Goal: Transaction & Acquisition: Purchase product/service

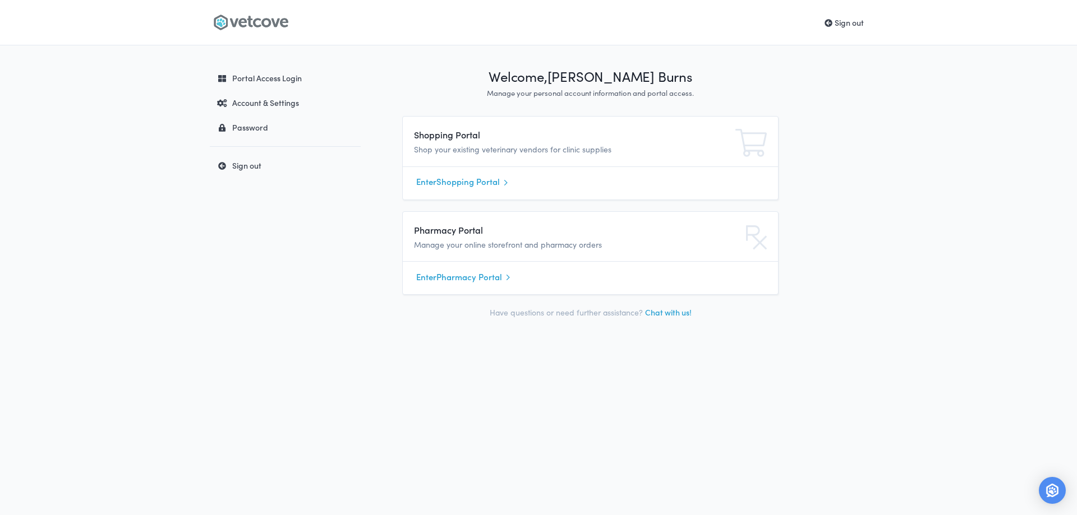
click at [462, 280] on link "Enter Pharmacy Portal" at bounding box center [590, 277] width 348 height 17
click at [458, 184] on link "Enter Shopping Portal" at bounding box center [590, 182] width 348 height 17
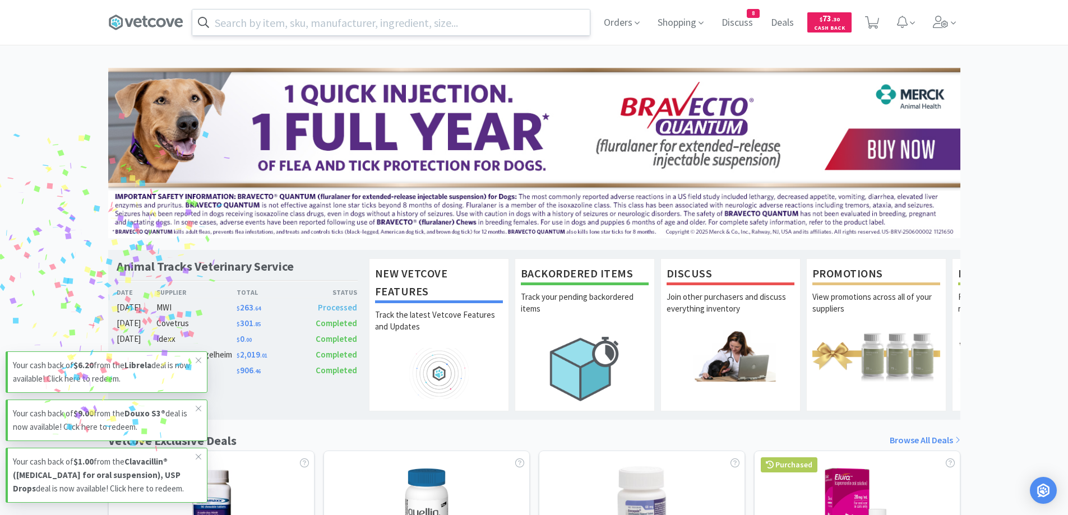
click at [427, 28] on input "text" at bounding box center [391, 23] width 398 height 26
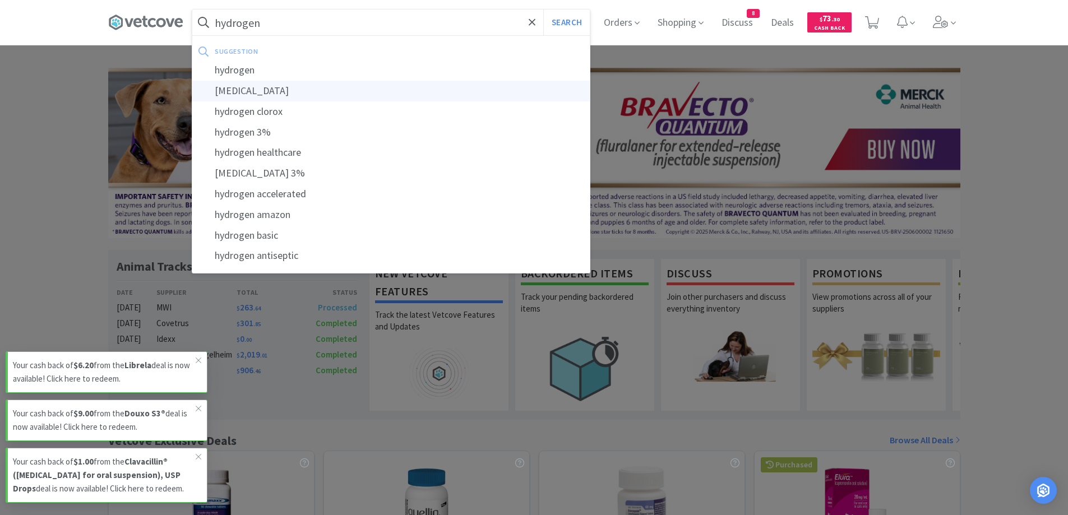
click at [290, 91] on div "[MEDICAL_DATA]" at bounding box center [391, 91] width 398 height 21
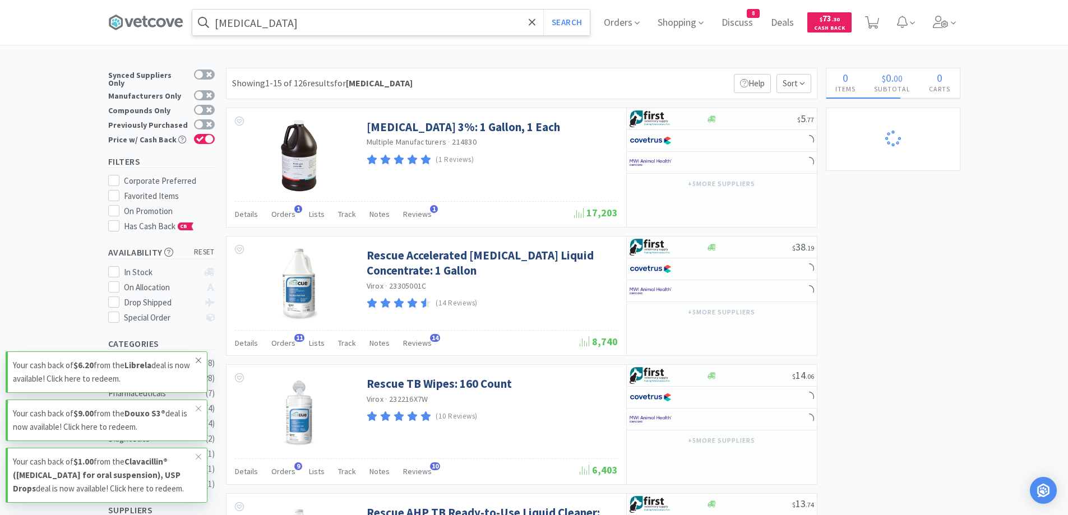
click at [201, 356] on icon at bounding box center [198, 360] width 7 height 9
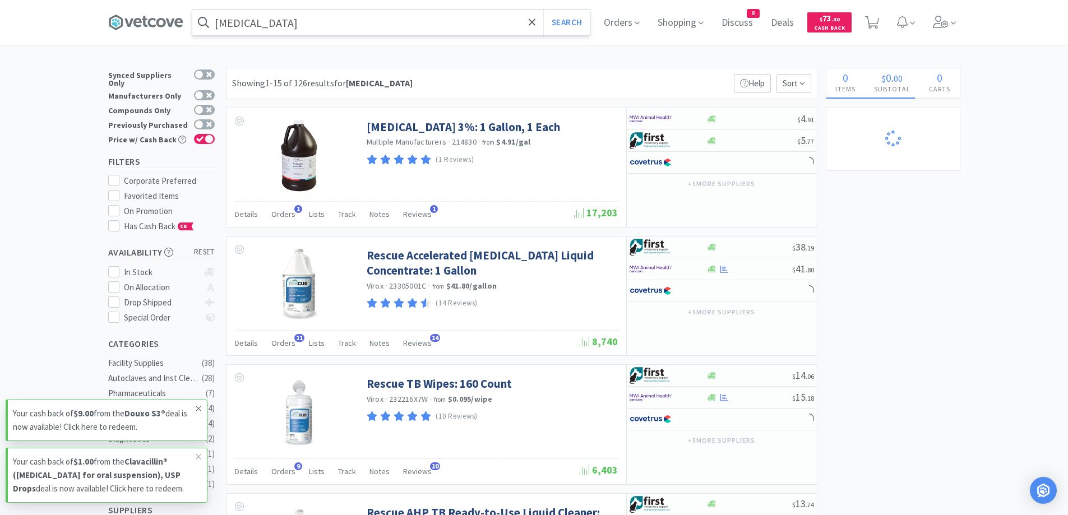
click at [196, 404] on icon at bounding box center [198, 408] width 7 height 9
click at [198, 452] on icon at bounding box center [198, 456] width 7 height 9
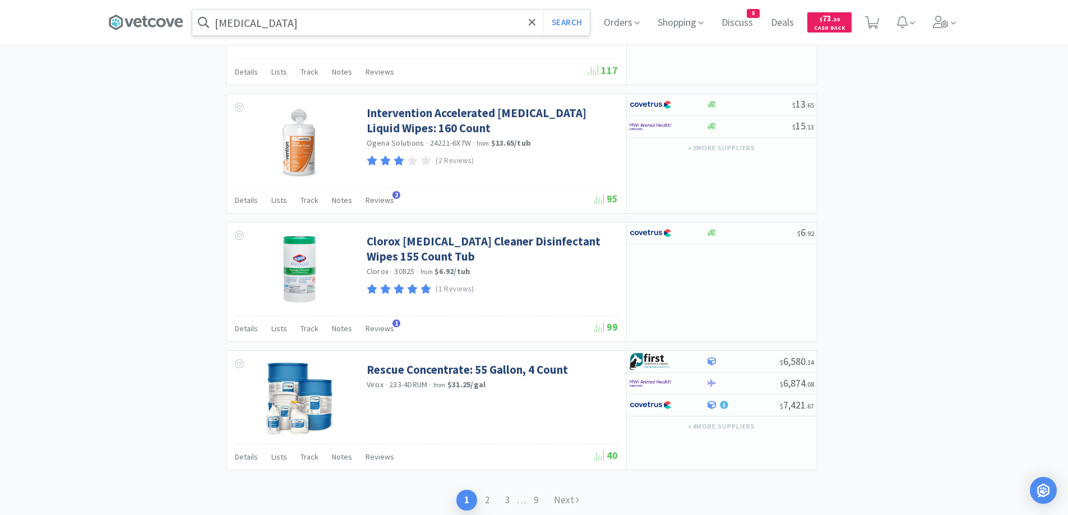
scroll to position [1615, 0]
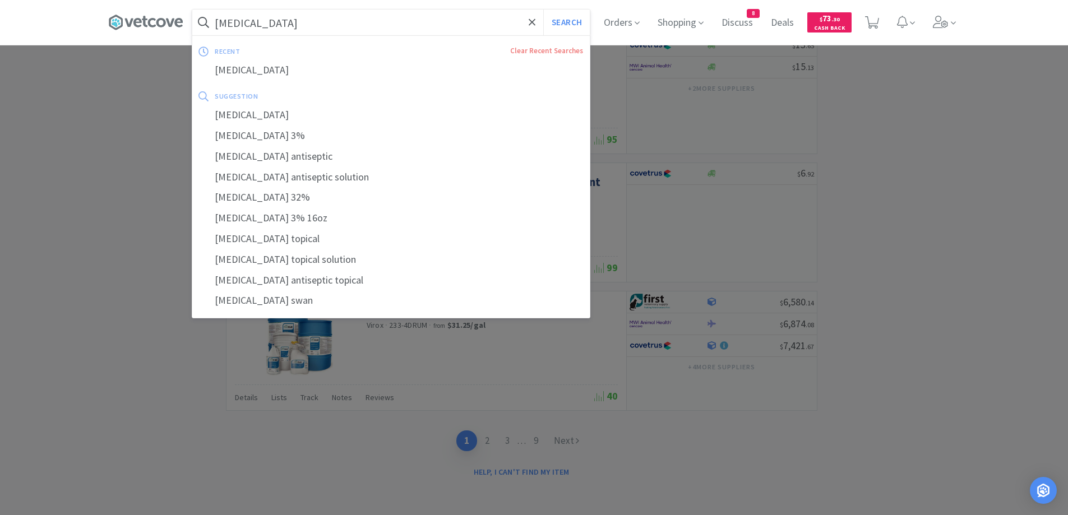
click at [341, 20] on input "[MEDICAL_DATA]" at bounding box center [391, 23] width 398 height 26
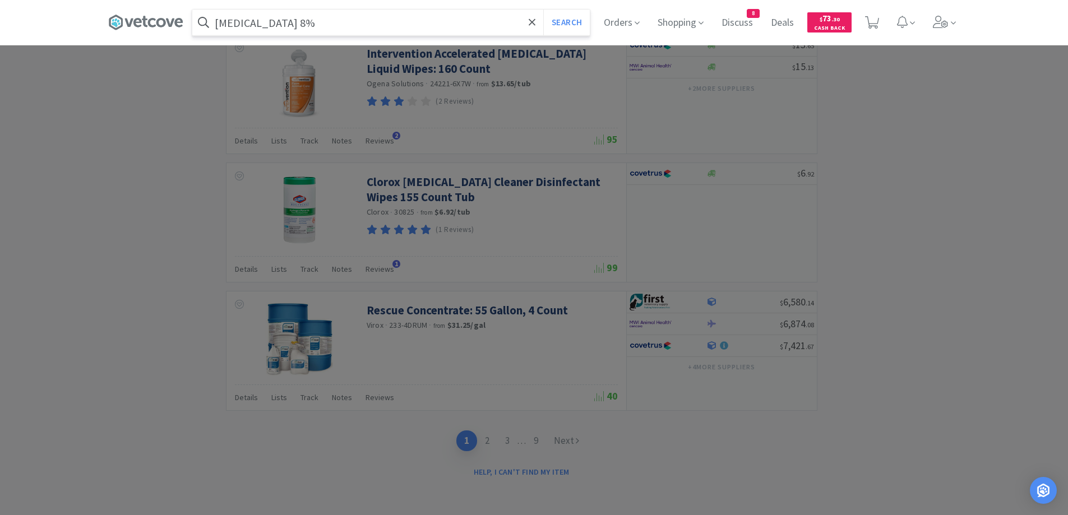
click at [543, 10] on button "Search" at bounding box center [566, 23] width 47 height 26
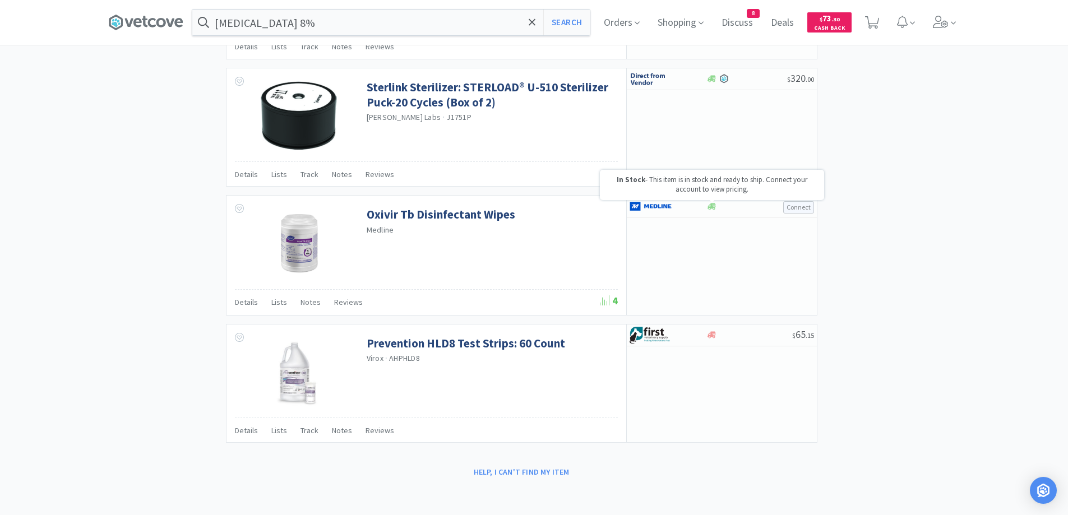
scroll to position [909, 0]
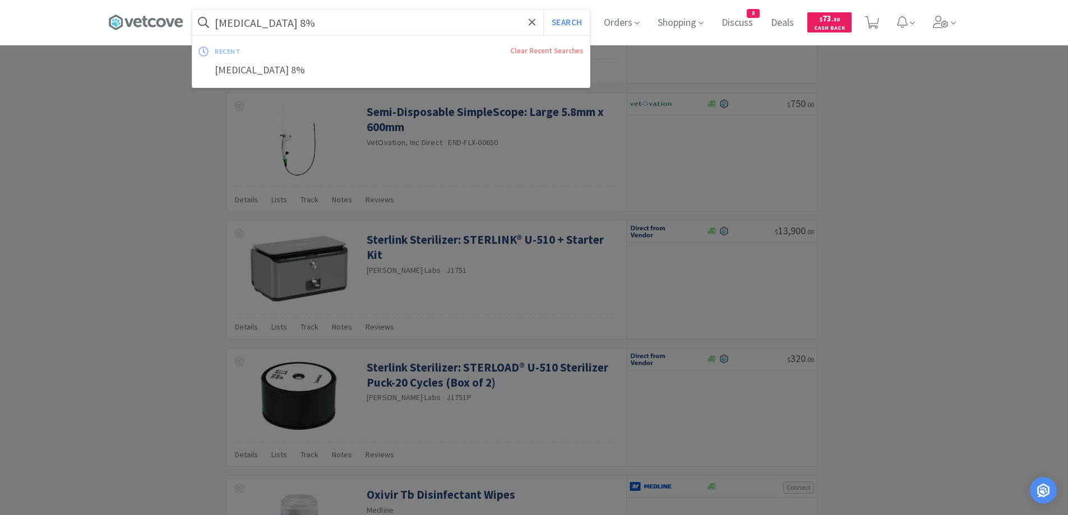
click at [376, 29] on input "[MEDICAL_DATA] 8%" at bounding box center [391, 23] width 398 height 26
click at [375, 22] on input "[MEDICAL_DATA] 8%" at bounding box center [391, 23] width 398 height 26
click at [316, 21] on input "[MEDICAL_DATA] 8%" at bounding box center [391, 23] width 398 height 26
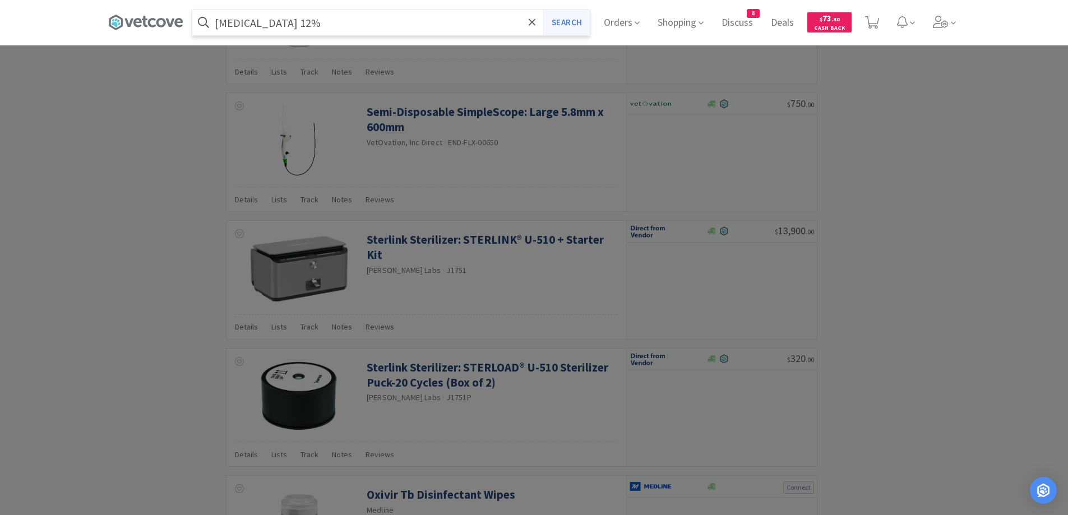
type input "[MEDICAL_DATA] 12%"
click at [570, 29] on button "Search" at bounding box center [566, 23] width 47 height 26
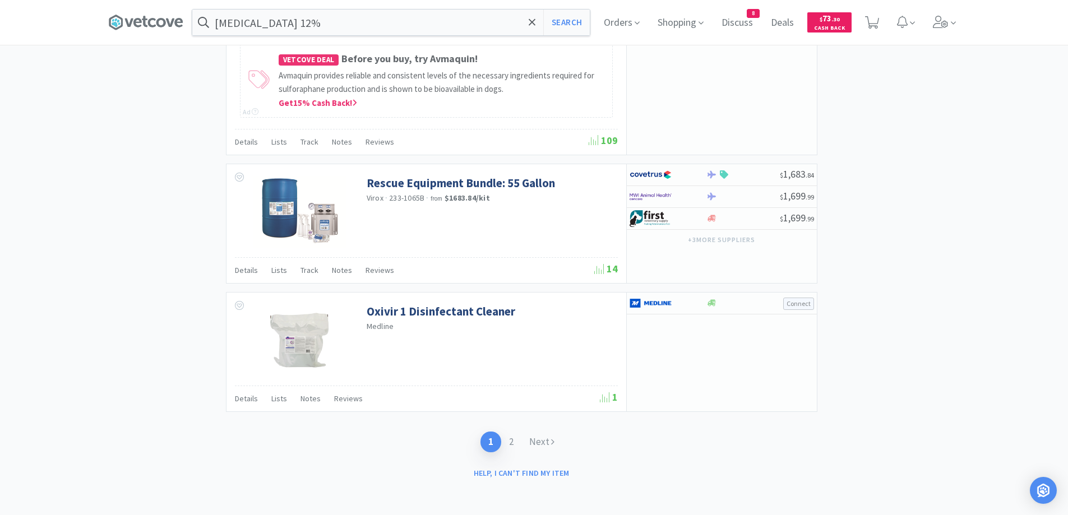
scroll to position [1705, 0]
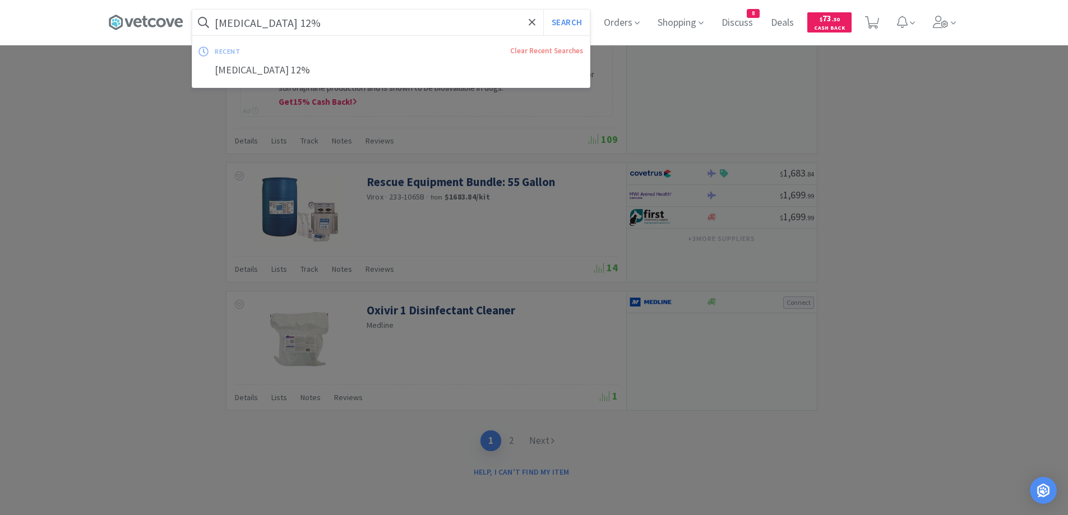
click at [390, 26] on input "[MEDICAL_DATA] 12%" at bounding box center [391, 23] width 398 height 26
